Goal: Information Seeking & Learning: Learn about a topic

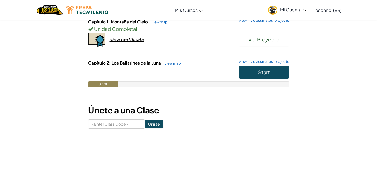
scroll to position [71, 0]
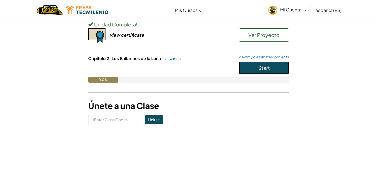
click at [270, 68] on button "Start" at bounding box center [264, 68] width 50 height 13
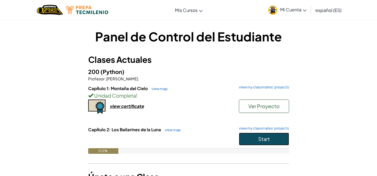
click at [258, 139] on span "Start" at bounding box center [264, 139] width 12 height 6
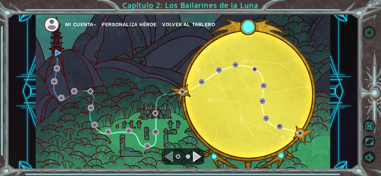
click at [119, 22] on button "Personaliza Héroe" at bounding box center [128, 24] width 55 height 8
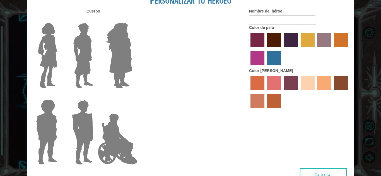
type input "Nao"
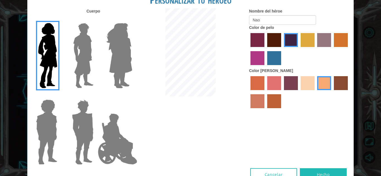
click at [112, 133] on img at bounding box center [118, 139] width 44 height 56
click at [132, 96] on input "Hero Jamie" at bounding box center [132, 96] width 0 height 0
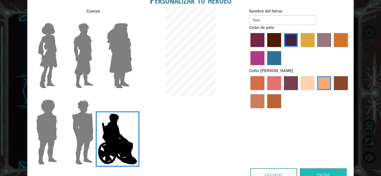
click at [84, 50] on img at bounding box center [83, 56] width 25 height 70
click at [96, 20] on input "Hero Lars" at bounding box center [96, 20] width 0 height 0
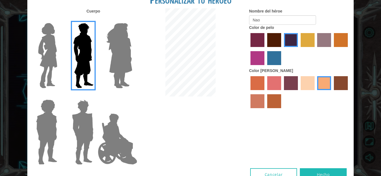
click at [55, 50] on img at bounding box center [47, 56] width 23 height 70
click at [59, 20] on input "Hero Connie" at bounding box center [59, 20] width 0 height 0
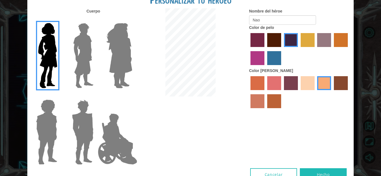
click at [264, 45] on div at bounding box center [299, 50] width 100 height 36
click at [274, 43] on label "maroon hair color" at bounding box center [274, 40] width 14 height 14
click at [265, 49] on input "maroon hair color" at bounding box center [265, 49] width 0 height 0
click at [293, 35] on label "hot purple hair color" at bounding box center [291, 40] width 14 height 14
click at [282, 49] on input "hot purple hair color" at bounding box center [282, 49] width 0 height 0
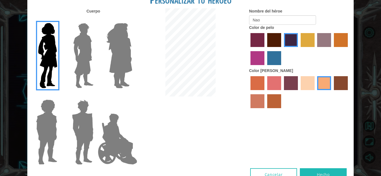
click at [297, 82] on label "tosca skin color" at bounding box center [291, 83] width 14 height 14
click at [282, 92] on input "tosca skin color" at bounding box center [282, 92] width 0 height 0
click at [320, 83] on label "tacao skin color" at bounding box center [324, 83] width 14 height 14
click at [315, 92] on input "tacao skin color" at bounding box center [315, 92] width 0 height 0
click at [256, 77] on label "sorbus skin color" at bounding box center [257, 83] width 14 height 14
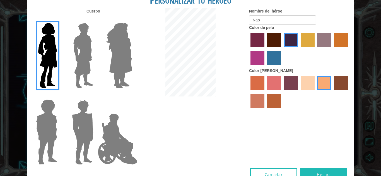
click at [248, 92] on input "sorbus skin color" at bounding box center [248, 92] width 0 height 0
click at [329, 81] on label "tacao skin color" at bounding box center [324, 83] width 14 height 14
click at [315, 92] on input "tacao skin color" at bounding box center [315, 92] width 0 height 0
click at [264, 106] on div at bounding box center [299, 93] width 100 height 36
click at [266, 106] on div at bounding box center [299, 93] width 100 height 36
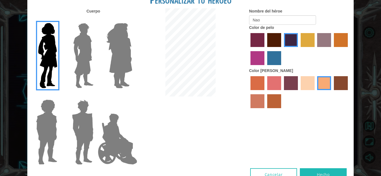
click at [273, 103] on label "smoke tree skin color" at bounding box center [274, 101] width 14 height 14
click at [265, 110] on input "smoke tree skin color" at bounding box center [265, 110] width 0 height 0
click at [327, 82] on label "tacao skin color" at bounding box center [324, 83] width 14 height 14
click at [315, 92] on input "tacao skin color" at bounding box center [315, 92] width 0 height 0
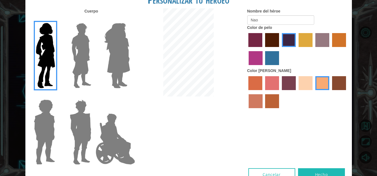
click at [314, 172] on button "Hecho" at bounding box center [321, 175] width 47 height 13
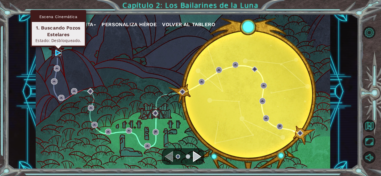
click at [57, 54] on img at bounding box center [58, 53] width 6 height 6
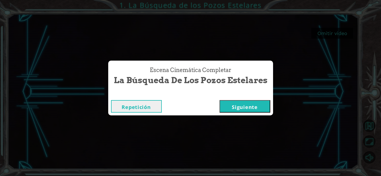
click at [236, 107] on button "Siguiente" at bounding box center [244, 106] width 51 height 13
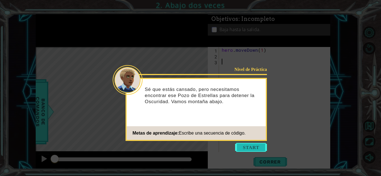
click at [244, 148] on button "Start" at bounding box center [251, 147] width 32 height 9
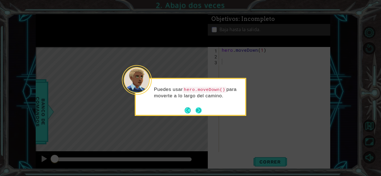
click at [199, 110] on button "Next" at bounding box center [198, 111] width 6 height 6
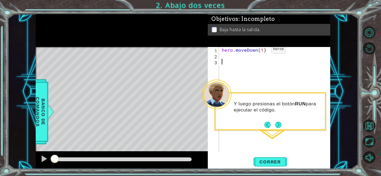
click at [262, 51] on div "hero . moveDown ( 1 )" at bounding box center [275, 105] width 111 height 117
type textarea "hero.moveDown(5)"
click at [275, 164] on span "Correr" at bounding box center [270, 162] width 33 height 6
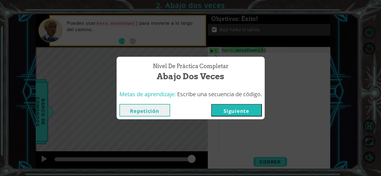
click at [236, 111] on button "Siguiente" at bounding box center [236, 110] width 51 height 13
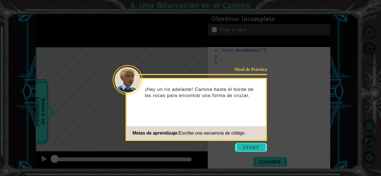
click at [246, 149] on button "Start" at bounding box center [251, 147] width 32 height 9
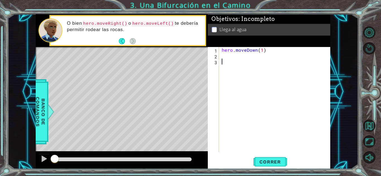
click at [236, 62] on div "hero . moveDown ( 1 )" at bounding box center [275, 105] width 111 height 117
click at [232, 60] on div "hero . moveDown ( 1 )" at bounding box center [275, 105] width 111 height 117
click at [264, 166] on button "Correr" at bounding box center [269, 162] width 33 height 12
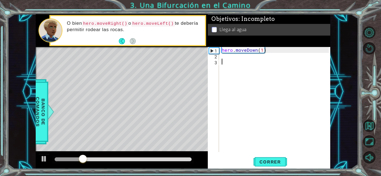
click at [225, 64] on div "hero . moveDown ( 1 )" at bounding box center [275, 105] width 111 height 117
click at [224, 60] on div "hero . moveDown ( 1 )" at bounding box center [275, 105] width 111 height 117
click at [223, 58] on div "hero . moveDown ( 1 )" at bounding box center [275, 105] width 111 height 117
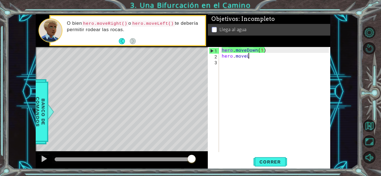
scroll to position [0, 2]
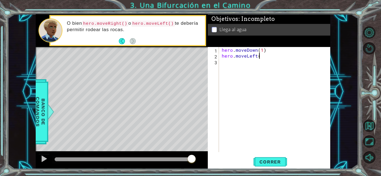
type textarea "hero.moveLeft()"
type textarea "hero.moveDown()"
click at [272, 166] on button "Correr" at bounding box center [269, 162] width 33 height 12
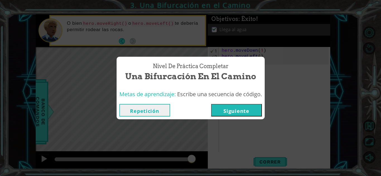
click at [230, 113] on button "Siguiente" at bounding box center [236, 110] width 51 height 13
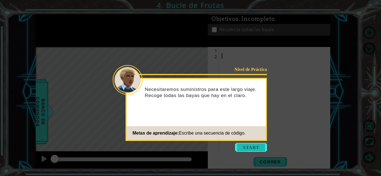
click at [245, 145] on button "Start" at bounding box center [251, 147] width 32 height 9
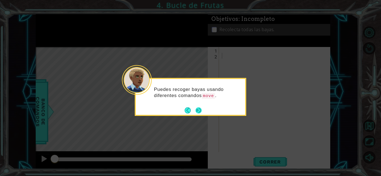
click at [198, 112] on button "Next" at bounding box center [198, 111] width 6 height 6
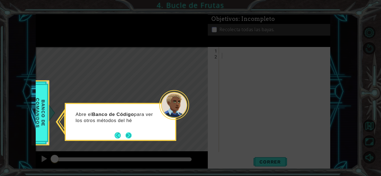
click at [129, 134] on button "Next" at bounding box center [128, 136] width 6 height 6
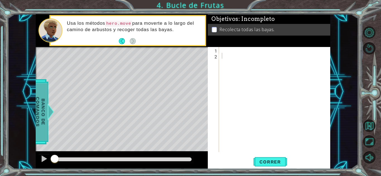
click at [42, 108] on span "Banco de comandos" at bounding box center [40, 112] width 14 height 58
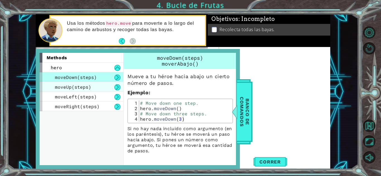
click at [86, 83] on div "moveUp(steps)" at bounding box center [82, 87] width 84 height 10
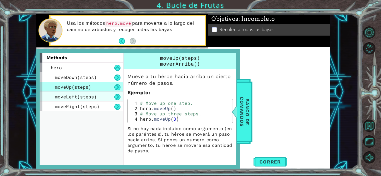
click at [86, 100] on span "moveLeft(steps)" at bounding box center [76, 97] width 42 height 6
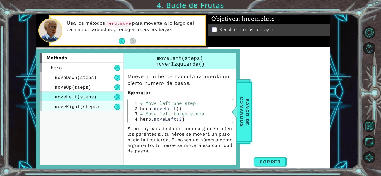
click at [86, 107] on span "moveRight(steps)" at bounding box center [77, 107] width 45 height 6
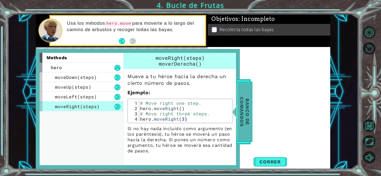
click at [245, 126] on span "Banco de comandos" at bounding box center [244, 112] width 14 height 58
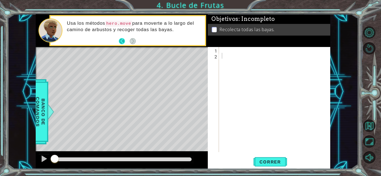
click at [122, 40] on button "Back" at bounding box center [124, 41] width 11 height 6
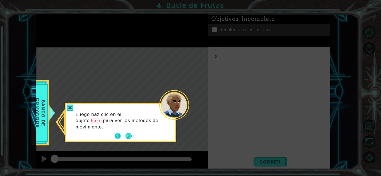
click at [119, 134] on button "Back" at bounding box center [120, 136] width 11 height 6
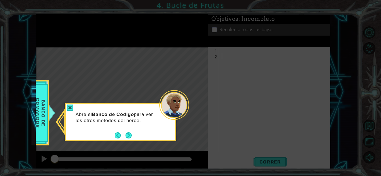
click at [119, 134] on button "Back" at bounding box center [120, 136] width 11 height 6
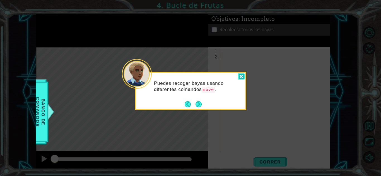
click at [241, 76] on div at bounding box center [241, 77] width 7 height 6
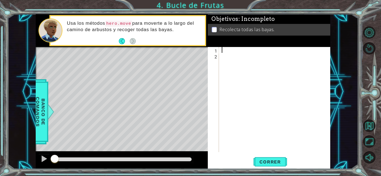
click at [229, 49] on div at bounding box center [275, 105] width 111 height 117
type textarea "h"
click at [268, 159] on button "Correr" at bounding box center [269, 162] width 33 height 12
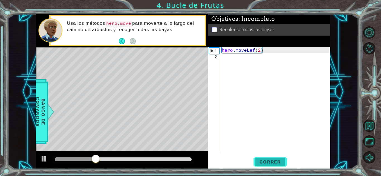
scroll to position [0, 2]
type textarea "hero.moveLeft(2)"
click at [268, 159] on button "Correr" at bounding box center [269, 162] width 33 height 12
click at [231, 59] on div "hero . moveLeft ( 2 )" at bounding box center [275, 105] width 111 height 117
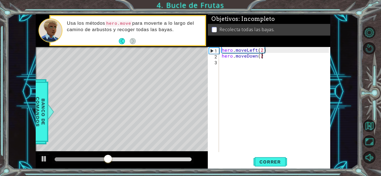
scroll to position [0, 2]
type textarea "hero.moveDown(2)"
type textarea "hero.moveRight(2)"
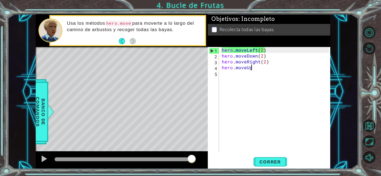
scroll to position [0, 2]
type textarea "hero.moveUp(3)"
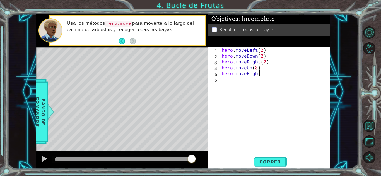
scroll to position [0, 2]
type textarea "hero.moveRight()"
click at [273, 165] on button "Correr" at bounding box center [269, 162] width 33 height 12
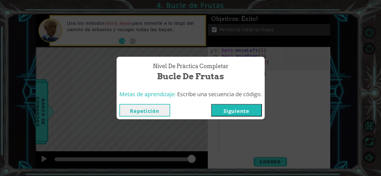
click at [227, 111] on button "Siguiente" at bounding box center [236, 110] width 51 height 13
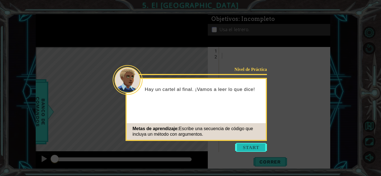
click at [250, 149] on button "Start" at bounding box center [251, 147] width 32 height 9
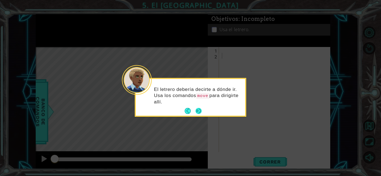
click at [201, 111] on button "Next" at bounding box center [198, 111] width 6 height 6
click at [200, 108] on button "Next" at bounding box center [198, 111] width 6 height 6
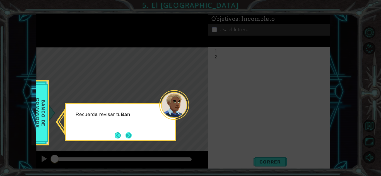
click at [126, 135] on button "Next" at bounding box center [128, 136] width 6 height 6
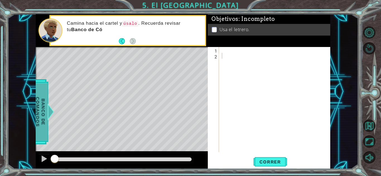
click at [41, 113] on span "Banco de comandos" at bounding box center [40, 112] width 14 height 58
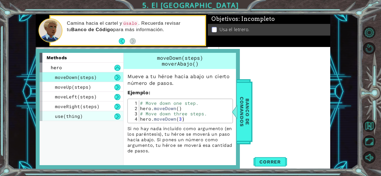
click at [79, 117] on span "use(thing)" at bounding box center [69, 116] width 28 height 6
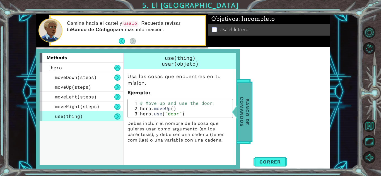
click at [248, 104] on span "Banco de comandos" at bounding box center [244, 112] width 14 height 58
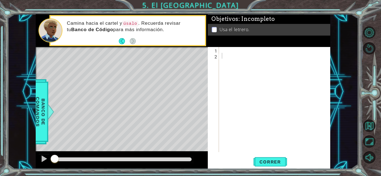
click at [235, 59] on div at bounding box center [275, 105] width 111 height 117
click at [230, 54] on div at bounding box center [275, 105] width 111 height 117
click at [226, 51] on div at bounding box center [275, 105] width 111 height 117
type textarea "hero.moveLeft(2)"
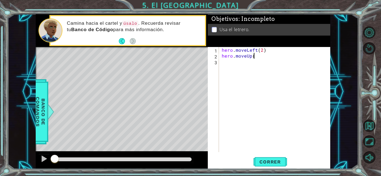
scroll to position [0, 2]
type textarea "hero.moveUp()"
type textarea "H"
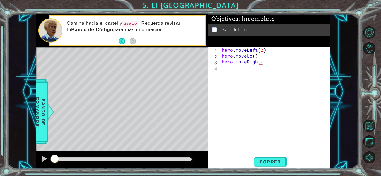
type textarea "hero.moveRight()"
type textarea "hero.moveUp()"
type textarea "hero.moveLeft(2)"
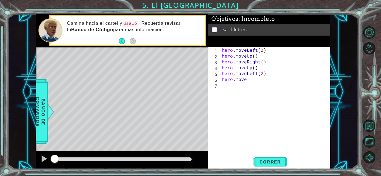
scroll to position [0, 1]
type textarea "hero.moveDown()"
type textarea "g"
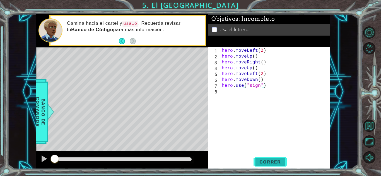
click at [264, 159] on span "Correr" at bounding box center [270, 162] width 33 height 6
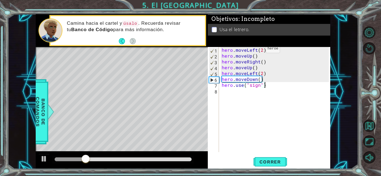
click at [257, 50] on div "hero . moveLeft ( 2 ) hero . moveUp ( ) hero . moveRight ( ) hero . moveUp ( ) …" at bounding box center [275, 105] width 111 height 117
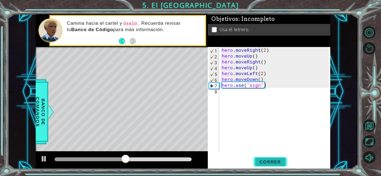
click at [263, 161] on span "Correr" at bounding box center [270, 162] width 33 height 6
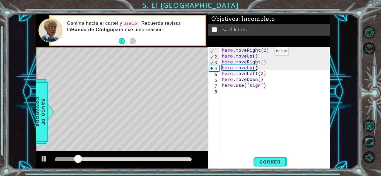
click at [265, 53] on div "hero . moveRight ( 2 ) hero . moveUp ( ) hero . moveRight ( ) hero . moveUp ( )…" at bounding box center [275, 105] width 111 height 117
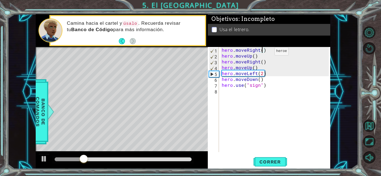
scroll to position [0, 3]
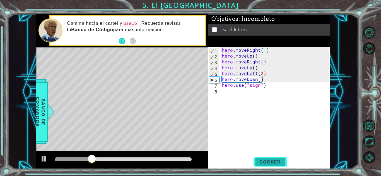
click at [270, 160] on span "Correr" at bounding box center [270, 162] width 33 height 6
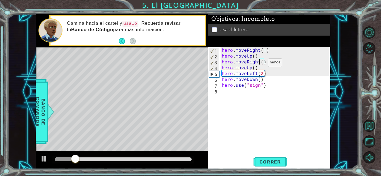
click at [258, 64] on div "hero . moveRight ( 1 ) hero . moveUp ( ) hero . moveRight ( ) hero . moveUp ( )…" at bounding box center [275, 105] width 111 height 117
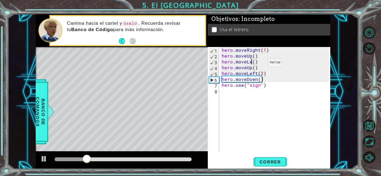
scroll to position [0, 2]
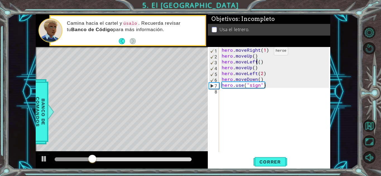
click at [264, 52] on div "hero . moveRight ( 1 ) hero . moveUp ( ) hero . moveLeft ( ) hero . moveUp ( ) …" at bounding box center [275, 105] width 111 height 117
click at [268, 162] on span "Correr" at bounding box center [270, 162] width 33 height 6
click at [257, 76] on div "hero . moveRight ( ) hero . moveUp ( ) hero . moveLeft ( ) hero . moveUp ( ) he…" at bounding box center [275, 105] width 111 height 117
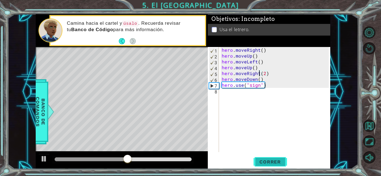
type textarea "hero.moveRight(2)"
click at [267, 160] on span "Correr" at bounding box center [270, 162] width 33 height 6
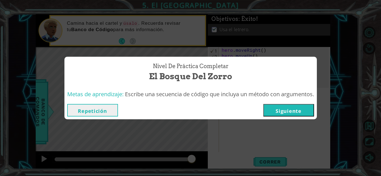
click at [295, 111] on button "Siguiente" at bounding box center [288, 110] width 51 height 13
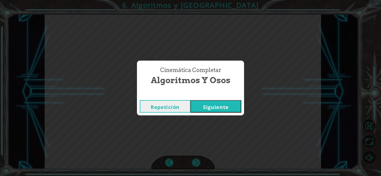
click at [205, 114] on div "Repetición [GEOGRAPHIC_DATA]" at bounding box center [190, 107] width 107 height 18
click at [207, 111] on button "Siguiente" at bounding box center [215, 106] width 51 height 13
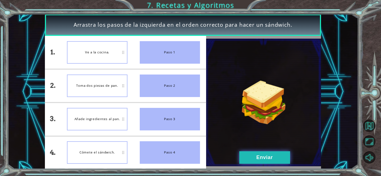
click at [254, 158] on button "Enviar" at bounding box center [264, 158] width 51 height 13
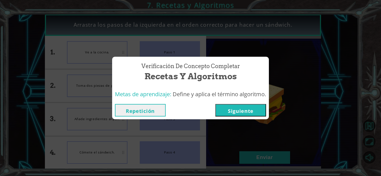
click at [245, 118] on div "Repetición [GEOGRAPHIC_DATA]" at bounding box center [190, 110] width 157 height 18
click at [254, 109] on button "Siguiente" at bounding box center [240, 110] width 51 height 13
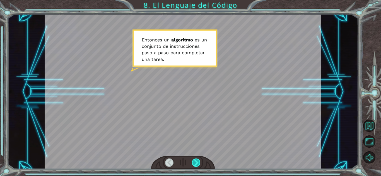
click at [197, 166] on div at bounding box center [196, 163] width 9 height 8
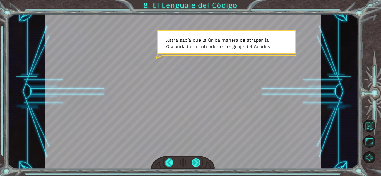
click at [198, 161] on div at bounding box center [196, 163] width 9 height 8
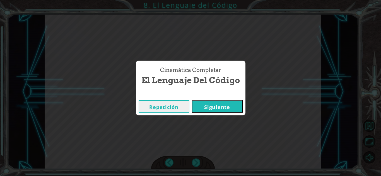
click at [208, 110] on button "Siguiente" at bounding box center [217, 106] width 51 height 13
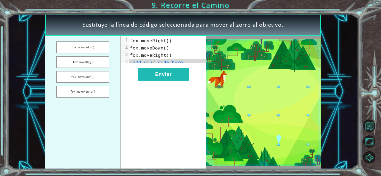
drag, startPoint x: 146, startPoint y: 65, endPoint x: 142, endPoint y: 62, distance: 5.4
click at [142, 62] on span "#add your code here" at bounding box center [156, 62] width 53 height 6
drag, startPoint x: 96, startPoint y: 46, endPoint x: 137, endPoint y: 51, distance: 41.0
click at [137, 51] on div "[PERSON_NAME].moveLeft() [PERSON_NAME].moveUp() [PERSON_NAME].moveDown() [PERSO…" at bounding box center [125, 102] width 161 height 133
drag, startPoint x: 83, startPoint y: 45, endPoint x: 86, endPoint y: 62, distance: 17.8
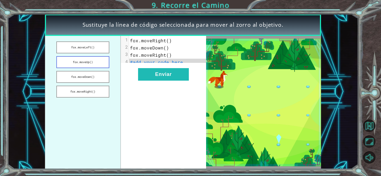
click at [86, 62] on ul "fox.moveLeft() fox.moveUp() fox.moveDown() fox.moveRight()" at bounding box center [83, 102] width 76 height 133
click at [86, 62] on button "fox.moveUp()" at bounding box center [82, 62] width 53 height 12
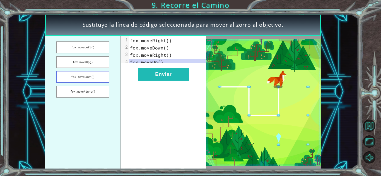
click at [96, 75] on button "fox.moveDown()" at bounding box center [82, 77] width 53 height 12
click at [167, 42] on span "fox.moveRight()" at bounding box center [151, 41] width 42 height 6
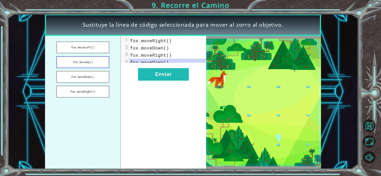
drag, startPoint x: 93, startPoint y: 94, endPoint x: 91, endPoint y: 65, distance: 29.6
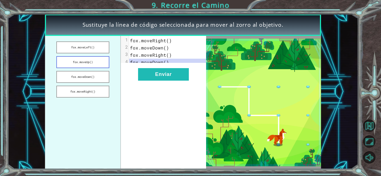
click at [91, 65] on ul "fox.moveLeft() fox.moveUp() fox.moveDown() fox.moveRight()" at bounding box center [83, 102] width 76 height 133
click at [88, 92] on button "fox.moveRight()" at bounding box center [82, 92] width 53 height 12
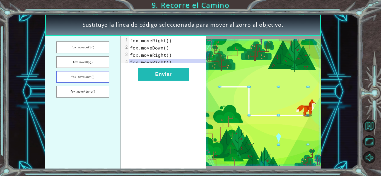
click at [87, 77] on button "fox.moveDown()" at bounding box center [82, 77] width 53 height 12
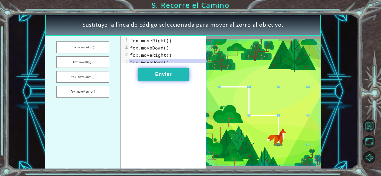
click at [160, 75] on button "Enviar" at bounding box center [163, 74] width 51 height 13
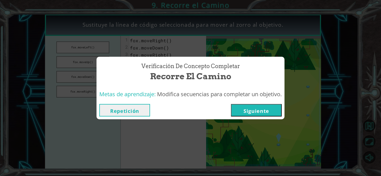
click at [243, 103] on div "Repetición [GEOGRAPHIC_DATA]" at bounding box center [190, 110] width 188 height 18
click at [241, 109] on button "Siguiente" at bounding box center [256, 110] width 51 height 13
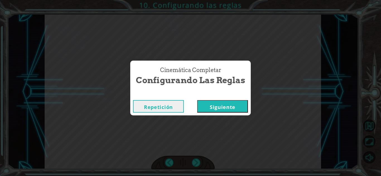
click at [227, 109] on button "Siguiente" at bounding box center [222, 106] width 51 height 13
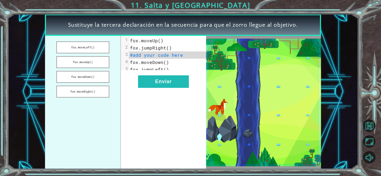
click at [153, 42] on span "fox.moveUp()" at bounding box center [146, 41] width 33 height 6
click at [173, 87] on button "Enviar" at bounding box center [163, 82] width 51 height 13
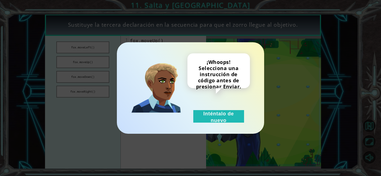
click at [186, 86] on div "¡Whoops! Selecciona una instrucción de código antes de presionar Enviar. Intént…" at bounding box center [190, 88] width 125 height 69
click at [301, 79] on div "¡Whoops! Selecciona una instrucción de código antes de presionar Enviar. Intént…" at bounding box center [190, 88] width 381 height 176
click at [293, 78] on div "¡Whoops! Selecciona una instrucción de código antes de presionar Enviar. Intént…" at bounding box center [190, 88] width 381 height 176
click at [230, 120] on button "Inténtalo de nuevo" at bounding box center [218, 116] width 51 height 13
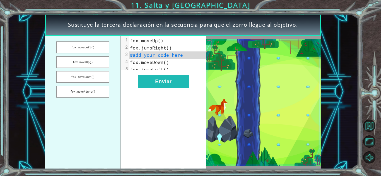
click at [148, 46] on span "fox.jumpRight()" at bounding box center [151, 48] width 42 height 6
click at [164, 56] on span "#add your code here" at bounding box center [156, 55] width 53 height 6
click at [88, 91] on button "fox.moveRight()" at bounding box center [82, 92] width 53 height 12
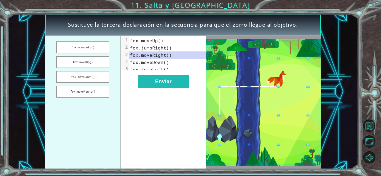
click at [145, 64] on span "fox.moveDown()" at bounding box center [149, 62] width 39 height 6
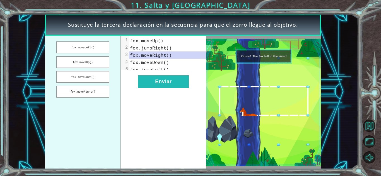
click at [163, 62] on span "fox.moveDown()" at bounding box center [149, 62] width 39 height 6
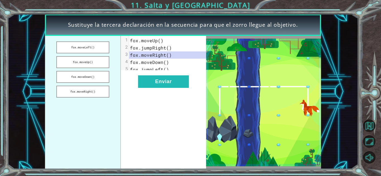
click at [164, 62] on span "fox.moveDown()" at bounding box center [149, 62] width 39 height 6
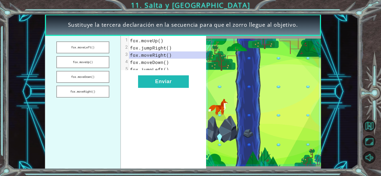
click at [156, 70] on span "fox.jumpLeft()" at bounding box center [149, 70] width 39 height 6
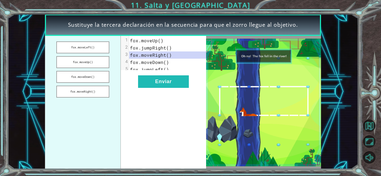
click at [180, 67] on pre "fox.jumpLeft()" at bounding box center [169, 69] width 81 height 7
click at [169, 67] on pre "fox.jumpLeft()" at bounding box center [169, 69] width 81 height 7
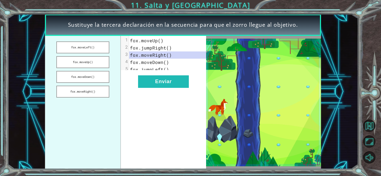
click at [162, 68] on span "fox.jumpLeft()" at bounding box center [149, 70] width 39 height 6
click at [126, 69] on div "5" at bounding box center [125, 69] width 8 height 6
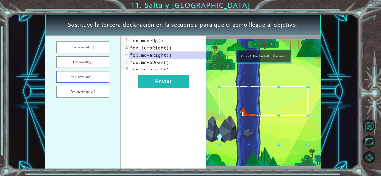
click at [81, 76] on button "fox.moveDown()" at bounding box center [82, 77] width 53 height 12
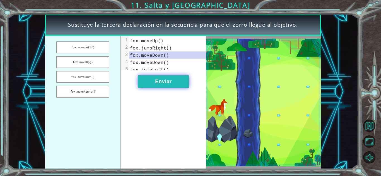
click at [162, 85] on button "Enviar" at bounding box center [163, 82] width 51 height 13
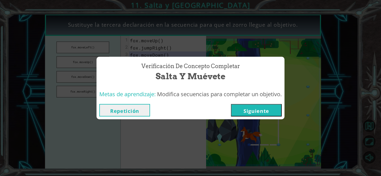
click at [256, 112] on button "Siguiente" at bounding box center [256, 110] width 51 height 13
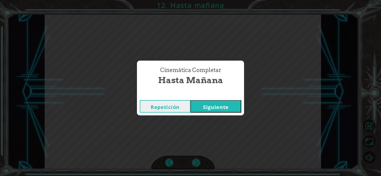
click at [227, 107] on button "Siguiente" at bounding box center [215, 106] width 51 height 13
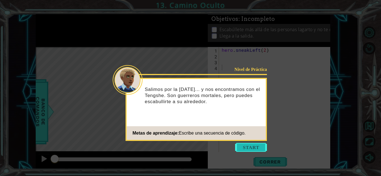
click at [244, 146] on button "Start" at bounding box center [251, 147] width 32 height 9
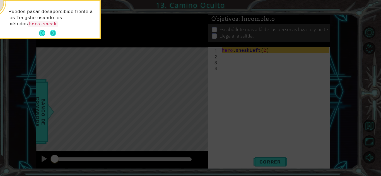
click at [50, 33] on button "Next" at bounding box center [53, 33] width 6 height 6
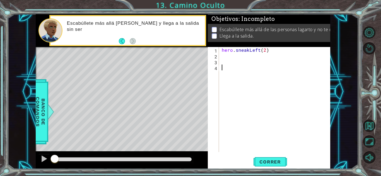
click at [220, 63] on div "1 2 3 4 hero . sneakLeft ( 2 ) הההההההההההההההההההההההההההההההההההההההההההההההה…" at bounding box center [268, 99] width 121 height 105
click at [226, 60] on div "hero . sneakLeft ( 2 )" at bounding box center [275, 105] width 111 height 117
click at [229, 55] on div "hero . sneakLeft ( 2 )" at bounding box center [275, 105] width 111 height 117
click at [268, 163] on span "Correr" at bounding box center [270, 162] width 33 height 6
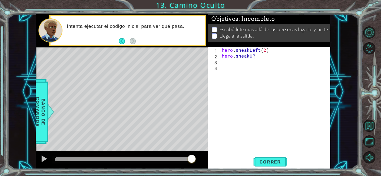
scroll to position [0, 2]
type textarea "hero.sneakUp(2)"
click at [236, 65] on div "hero . sneakLeft ( 2 ) hero . sneakUp ( 2 )" at bounding box center [275, 105] width 111 height 117
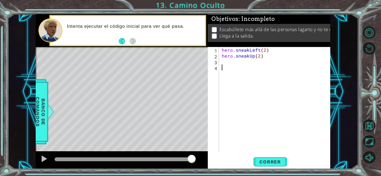
click at [224, 60] on div "hero . sneakLeft ( 2 ) hero . sneakUp ( 2 )" at bounding box center [275, 105] width 111 height 117
type textarea "hero.sneakRight(2)"
click at [275, 166] on button "Correr" at bounding box center [269, 162] width 33 height 12
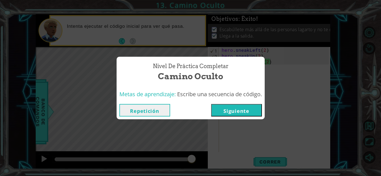
click at [245, 110] on button "Siguiente" at bounding box center [236, 110] width 51 height 13
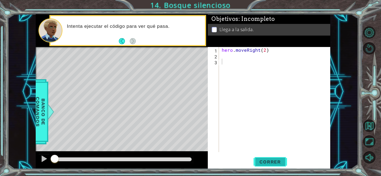
click at [264, 166] on button "Correr" at bounding box center [269, 162] width 33 height 12
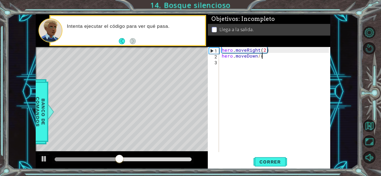
scroll to position [0, 2]
type textarea "hero.moveDown()"
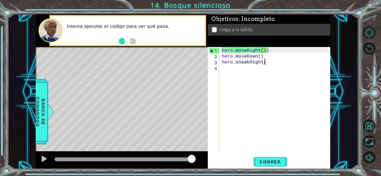
scroll to position [0, 3]
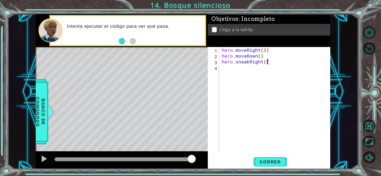
type textarea "hero.sneakRight(2)"
type textarea "hero.moveUp()"
type textarea "hero.moveRight()"
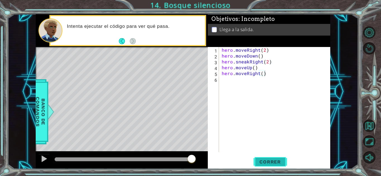
click at [265, 168] on button "Correr" at bounding box center [269, 162] width 33 height 12
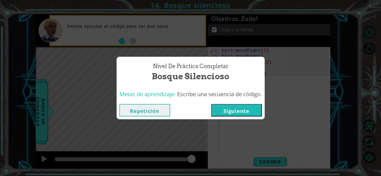
click at [228, 111] on button "Siguiente" at bounding box center [236, 110] width 51 height 13
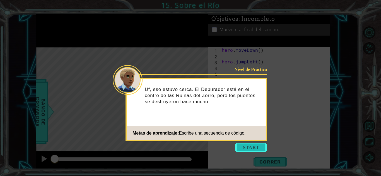
click at [243, 148] on button "Start" at bounding box center [251, 147] width 32 height 9
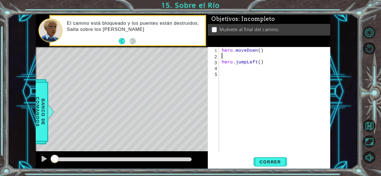
click at [229, 56] on div "hero . moveDown ( ) hero . jumpLeft ( )" at bounding box center [275, 105] width 111 height 117
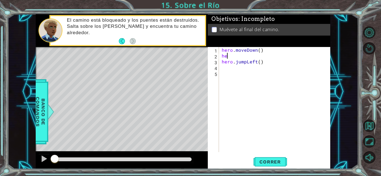
type textarea "h"
type textarea "hero.moveDown()"
click at [278, 164] on span "Correr" at bounding box center [270, 162] width 33 height 6
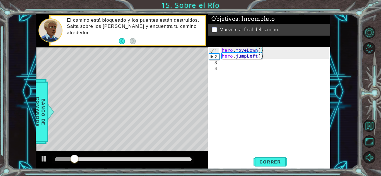
click at [224, 62] on div "hero . moveDown ( ) hero . jumpLeft ( )" at bounding box center [275, 105] width 111 height 117
type textarea "hero.moveLeft()"
type textarea "e"
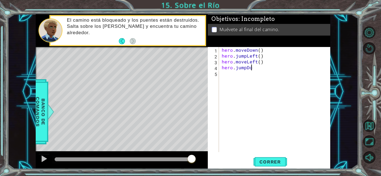
scroll to position [0, 2]
type textarea "hero.jumpDown()"
click at [273, 159] on span "Correr" at bounding box center [270, 162] width 33 height 6
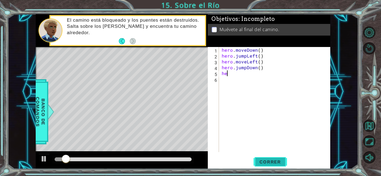
scroll to position [0, 0]
type textarea "h"
click at [273, 159] on span "Correr" at bounding box center [270, 162] width 33 height 6
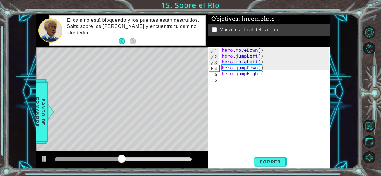
scroll to position [0, 2]
type textarea "hero.jumpRight()"
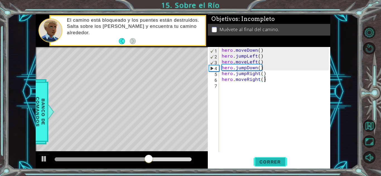
type textarea "hero.moveRight()"
click at [265, 164] on span "Correr" at bounding box center [270, 162] width 33 height 6
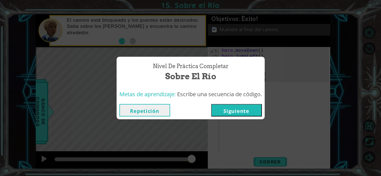
click at [241, 115] on button "Siguiente" at bounding box center [236, 110] width 51 height 13
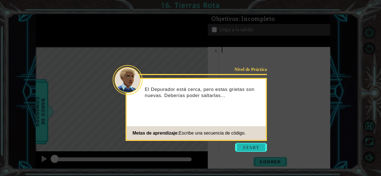
click at [245, 145] on button "Start" at bounding box center [251, 147] width 32 height 9
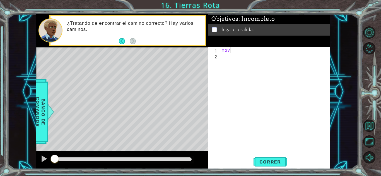
type textarea "m"
type textarea "hero.moveRight()"
type textarea "hero.jumpRight()"
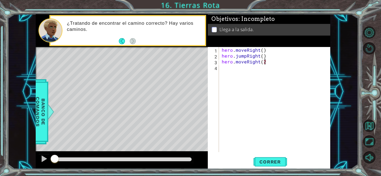
type textarea "hero.moveRight(2)"
type textarea "hero.jumpUp()"
type textarea "hero.moveUp(2)"
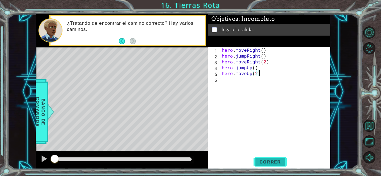
click at [267, 163] on span "Correr" at bounding box center [270, 162] width 33 height 6
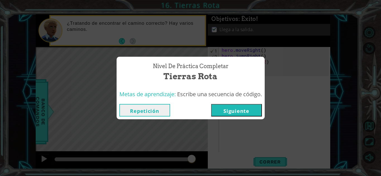
click at [244, 107] on button "Siguiente" at bounding box center [236, 110] width 51 height 13
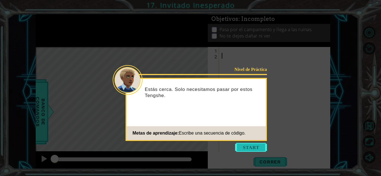
click at [252, 150] on button "Start" at bounding box center [251, 147] width 32 height 9
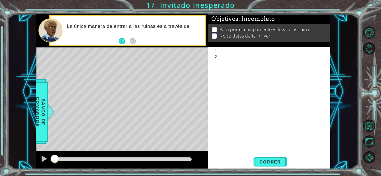
click at [224, 51] on div at bounding box center [275, 105] width 111 height 117
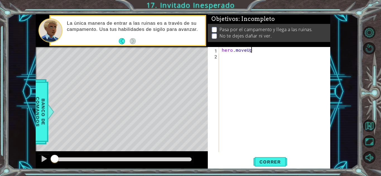
scroll to position [0, 2]
type textarea "hero.moveUp()"
type textarea "hero.jumpRight()"
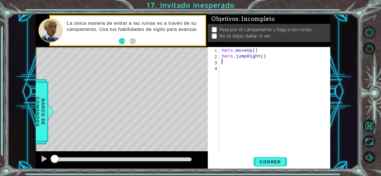
type textarea "e"
type textarea "hero.jumpDown()"
type textarea "hero.sneakRight()"
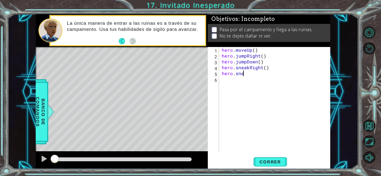
scroll to position [0, 1]
type textarea "hero.sneakUp()"
type textarea "h"
type textarea "hero.sneakUp(2)"
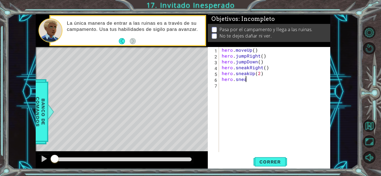
scroll to position [0, 1]
type textarea "hero.sneakRight()"
type textarea "hero.sneakRight(2)"
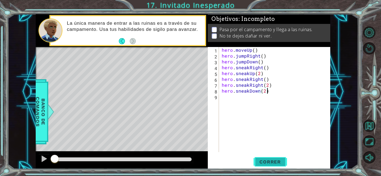
type textarea "hero.sneakDown(2)"
click at [272, 158] on button "Correr" at bounding box center [269, 162] width 33 height 12
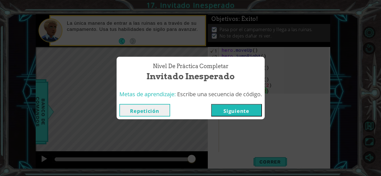
click at [238, 114] on button "Siguiente" at bounding box center [236, 110] width 51 height 13
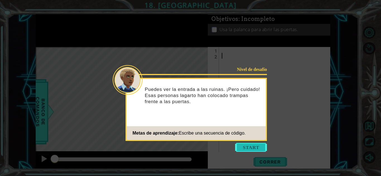
click at [245, 146] on button "Start" at bounding box center [251, 147] width 32 height 9
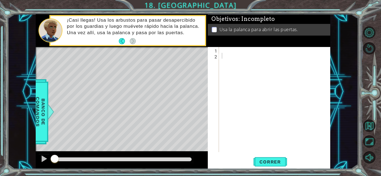
click at [230, 39] on div "Objetivos : Incompleto Usa la palanca para abrir las puertas." at bounding box center [269, 30] width 122 height 33
click at [227, 48] on div at bounding box center [275, 105] width 111 height 117
type textarea "hero.moveRight(3)"
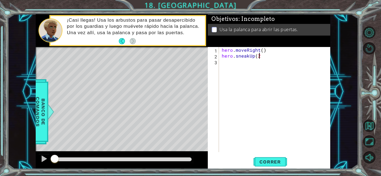
type textarea "hero.sneakUp(2)"
click at [267, 159] on button "Correr" at bounding box center [269, 162] width 33 height 12
type textarea "hero.sneakRight()"
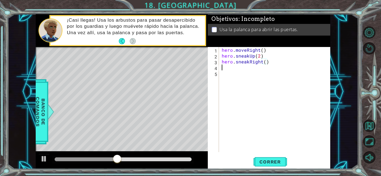
scroll to position [0, 0]
type textarea "hero.sneakUp()"
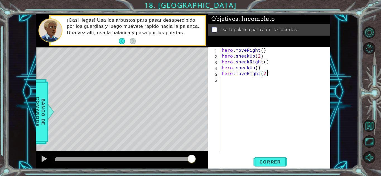
scroll to position [0, 3]
type textarea "hero.moveRight(2)"
click at [264, 160] on span "Correr" at bounding box center [270, 162] width 33 height 6
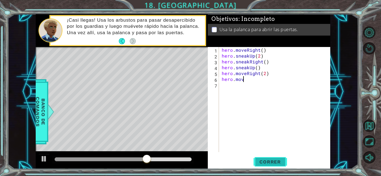
scroll to position [0, 1]
type textarea "hero.moveDown()"
type textarea "hero.jumpDown()"
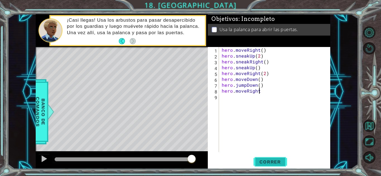
scroll to position [0, 2]
type textarea "hero.moveRight(2)"
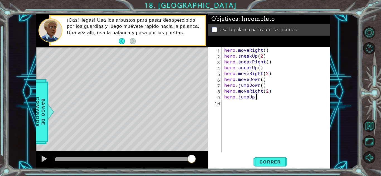
scroll to position [0, 2]
type textarea "hero.jumpUp)="
type textarea "hero.jumpUp()"
type textarea "j"
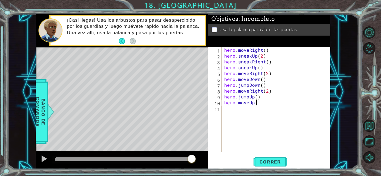
scroll to position [0, 2]
type textarea "hero.moveUp()"
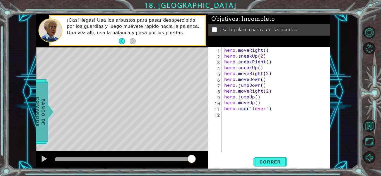
type textarea "hero.use("lever")"
click at [39, 114] on span "Banco de comandos" at bounding box center [40, 112] width 14 height 58
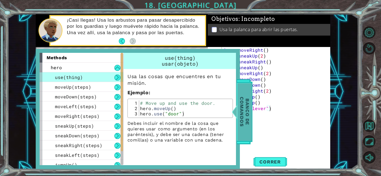
click at [247, 105] on span "Banco de comandos" at bounding box center [244, 112] width 14 height 58
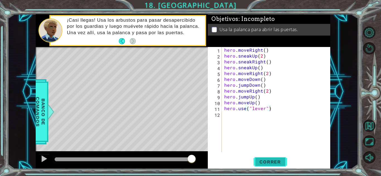
click at [268, 165] on button "Correr" at bounding box center [269, 162] width 33 height 12
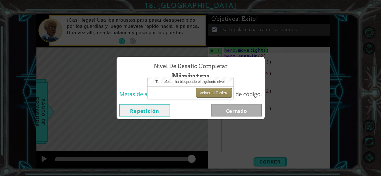
click at [210, 95] on button "Volver al Tablero" at bounding box center [214, 92] width 36 height 9
click at [216, 92] on button "Volver al Tablero" at bounding box center [214, 92] width 36 height 9
click at [212, 91] on button "Volver al Tablero" at bounding box center [214, 92] width 36 height 9
